Goal: Task Accomplishment & Management: Manage account settings

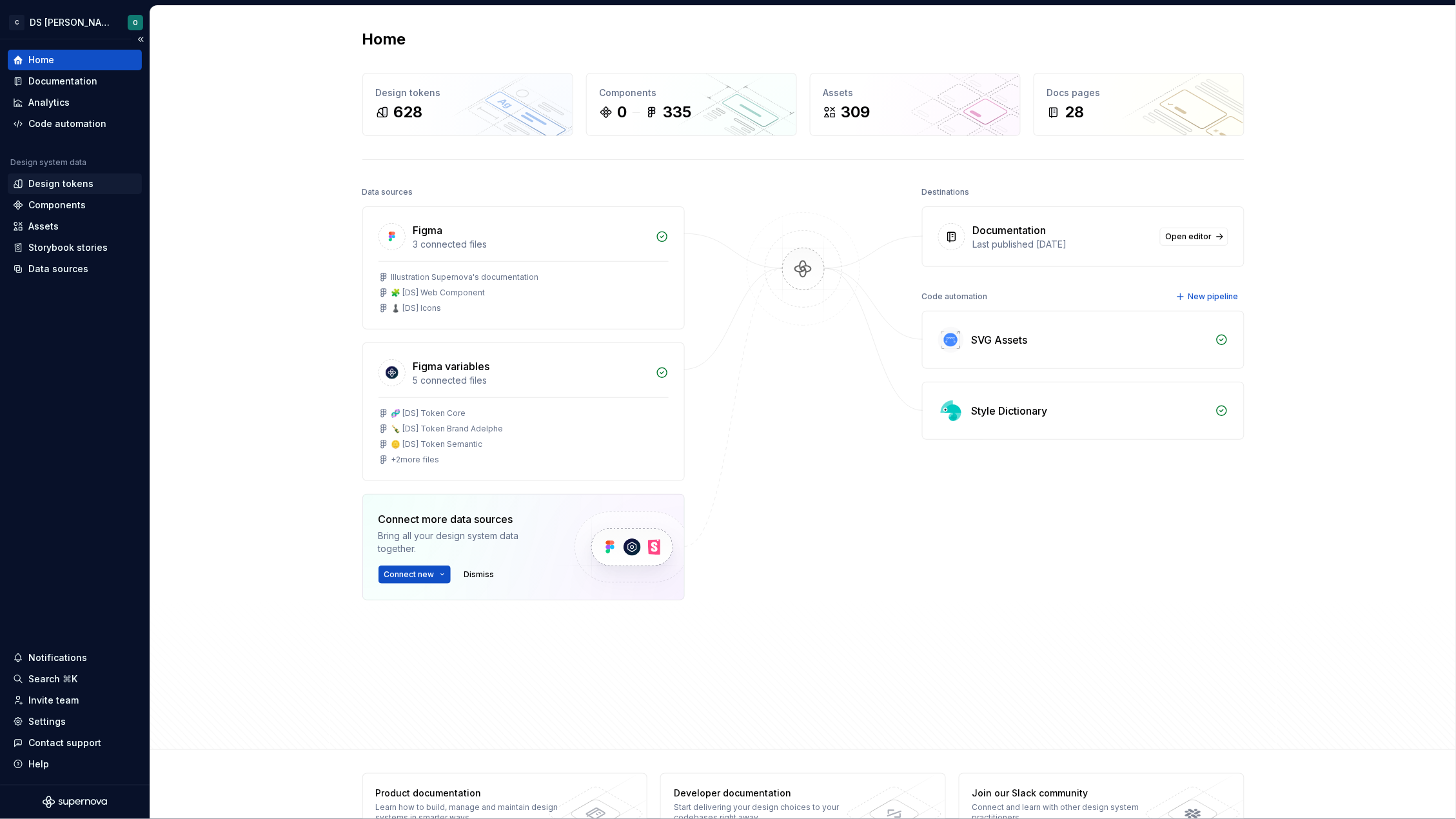
click at [67, 177] on div "Design tokens" at bounding box center [75, 184] width 134 height 21
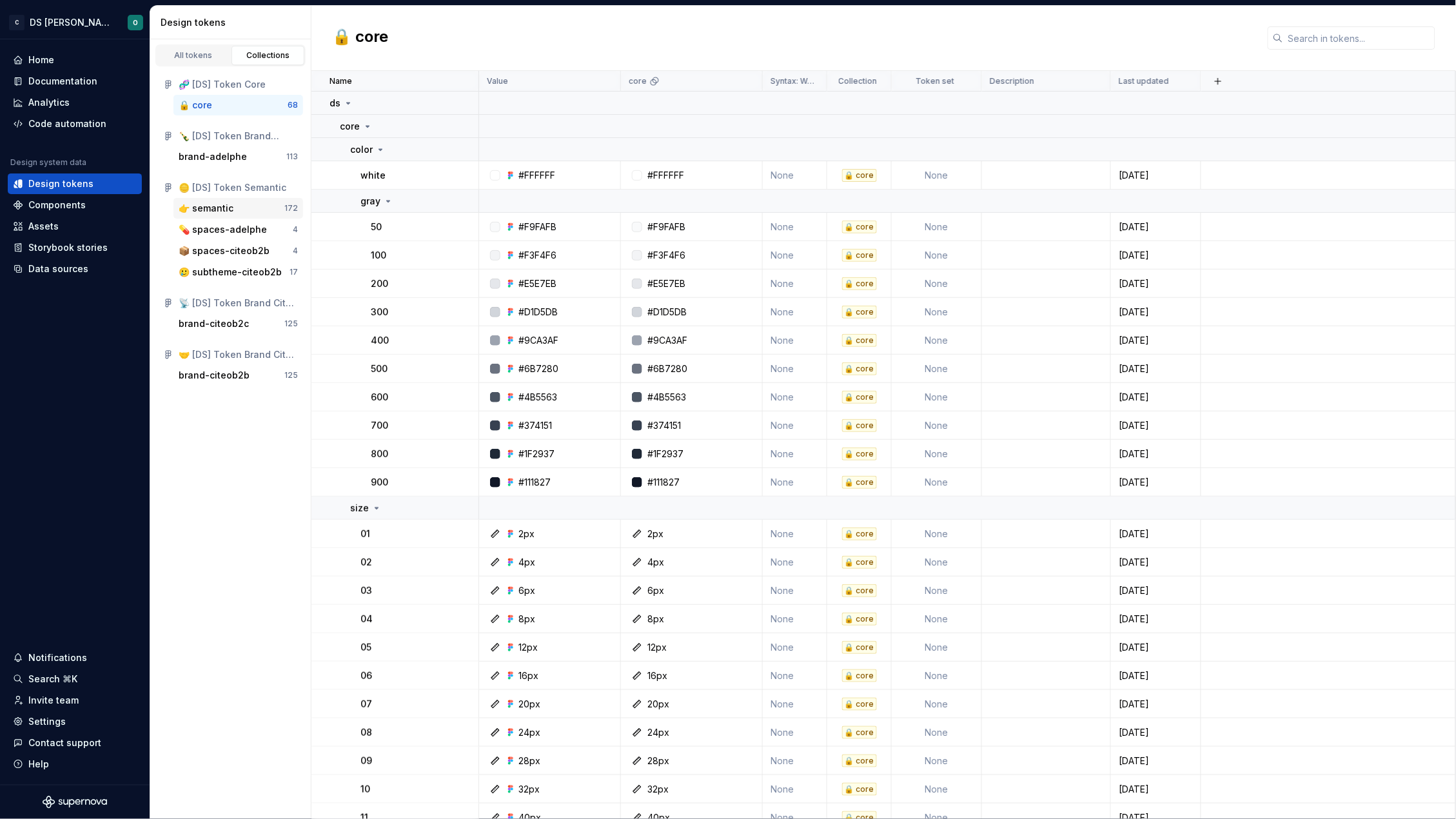
click at [216, 205] on div "👉 semantic" at bounding box center [205, 208] width 55 height 13
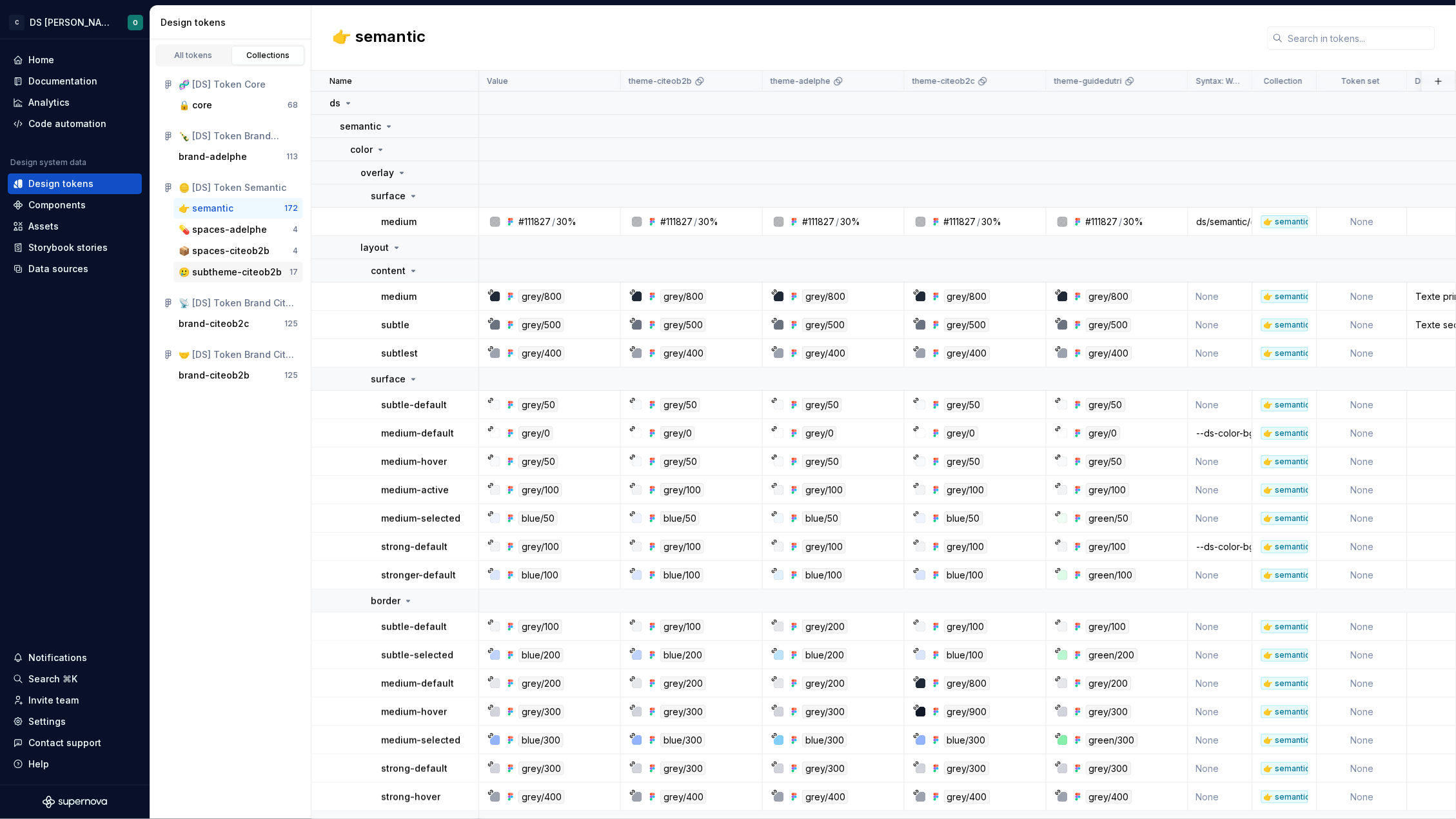
click at [231, 270] on div "🥲 subtheme-citeob2b" at bounding box center [230, 272] width 103 height 13
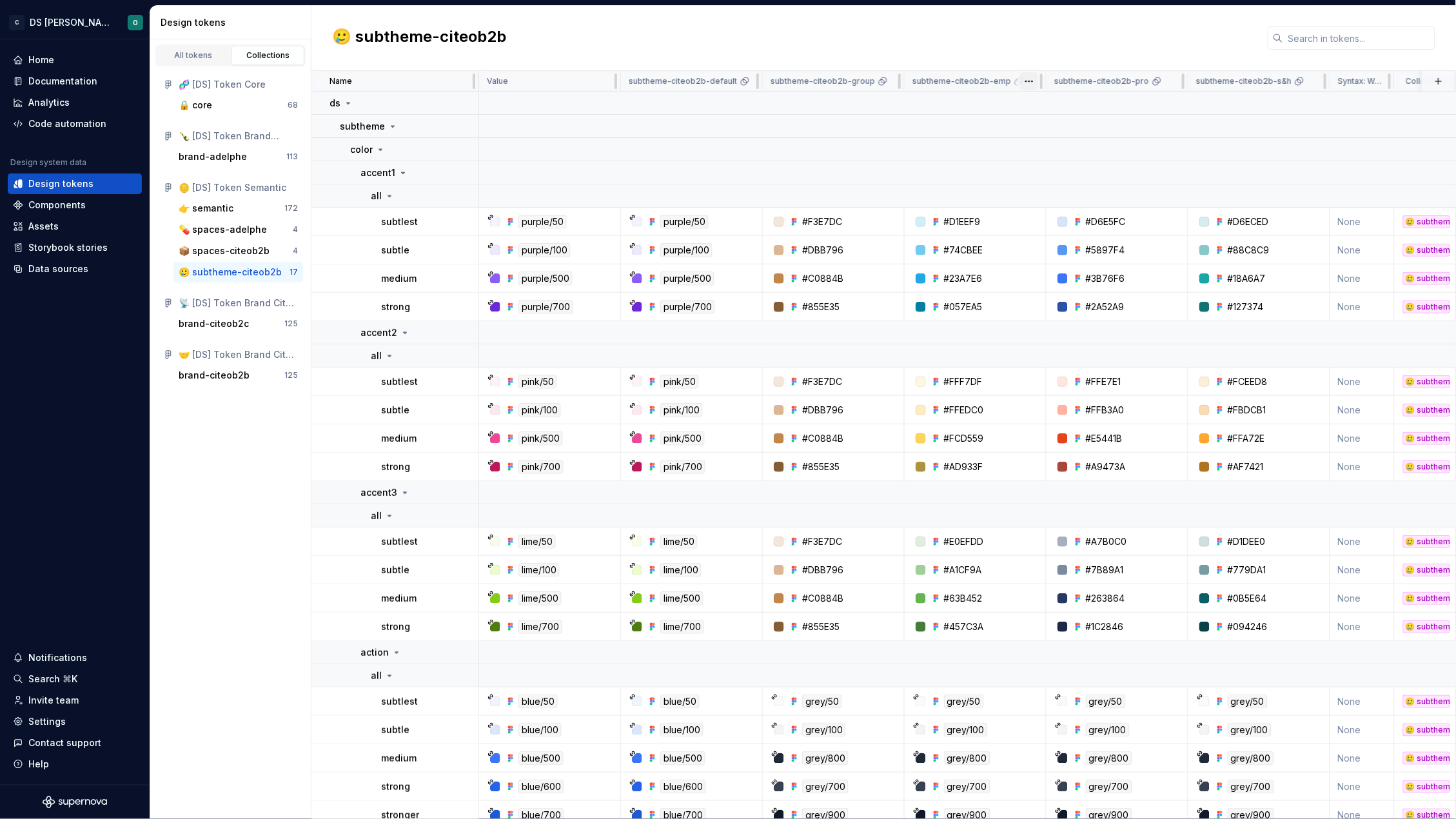
click at [1025, 80] on html "C DS Citeo O Home Documentation Analytics Code automation Design system data De…" at bounding box center [728, 409] width 1456 height 819
click at [1071, 106] on span "Edit theme" at bounding box center [1086, 106] width 84 height 13
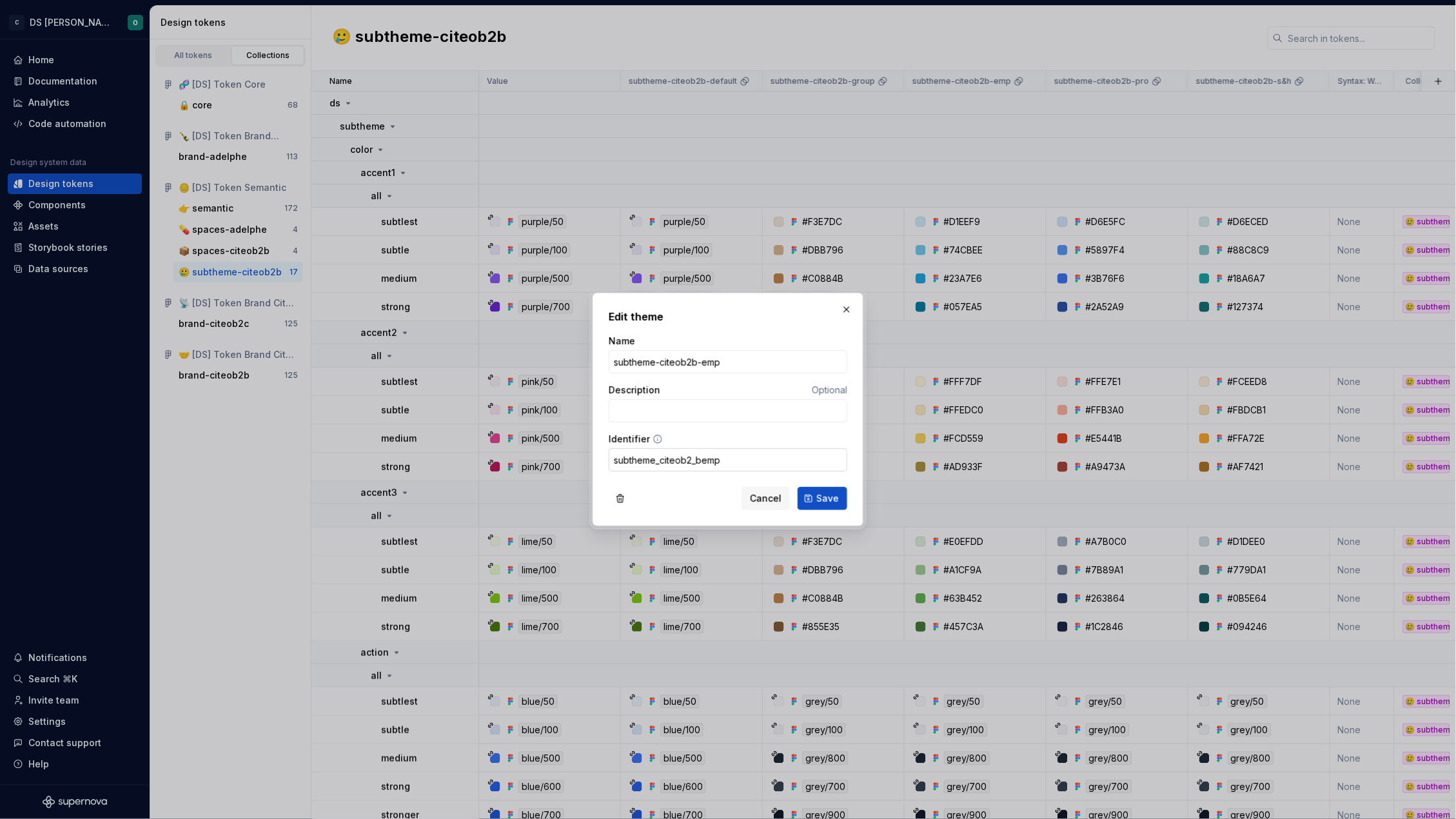
click at [692, 459] on input "subtheme_citeob2_bemp" at bounding box center [727, 459] width 238 height 23
click at [707, 459] on input "subtheme_citeob2b_bemp" at bounding box center [727, 459] width 238 height 23
type input "subtheme_citeob2b_emp"
click at [835, 497] on span "Save" at bounding box center [828, 498] width 23 height 13
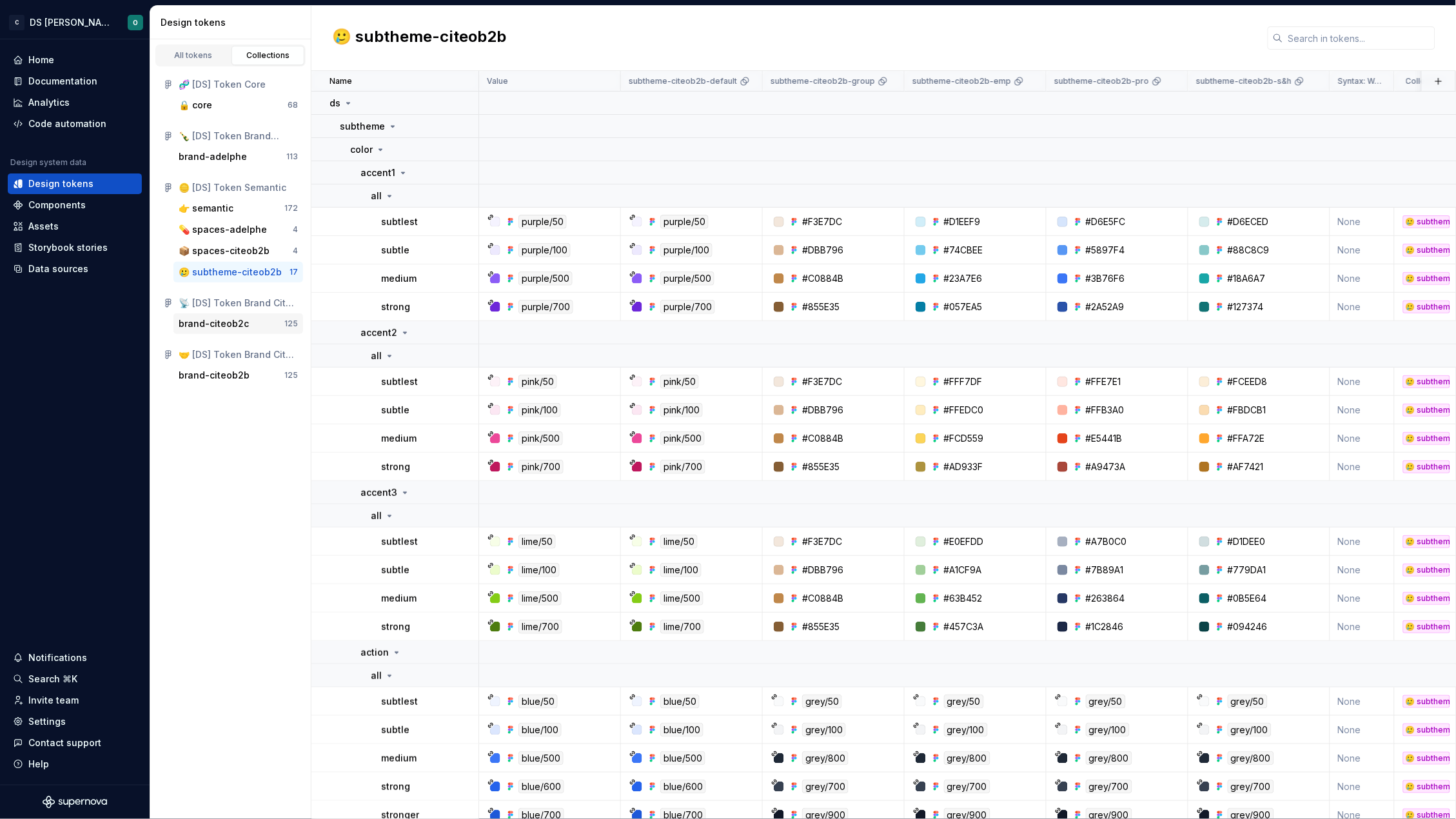
click at [218, 322] on div "brand-citeob2c" at bounding box center [213, 323] width 70 height 13
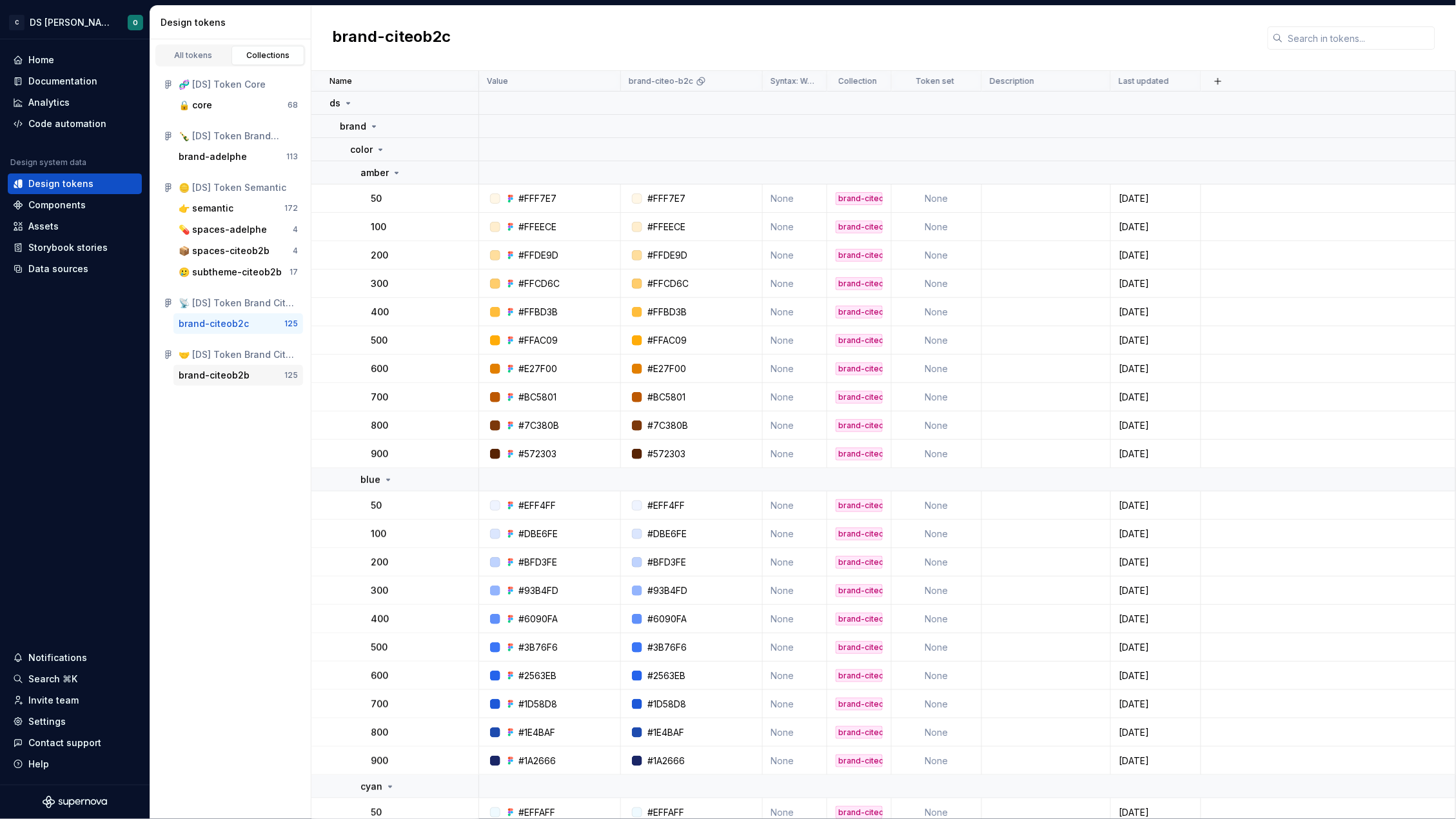
click at [225, 377] on div "brand-citeob2b" at bounding box center [214, 375] width 71 height 13
